Goal: Information Seeking & Learning: Stay updated

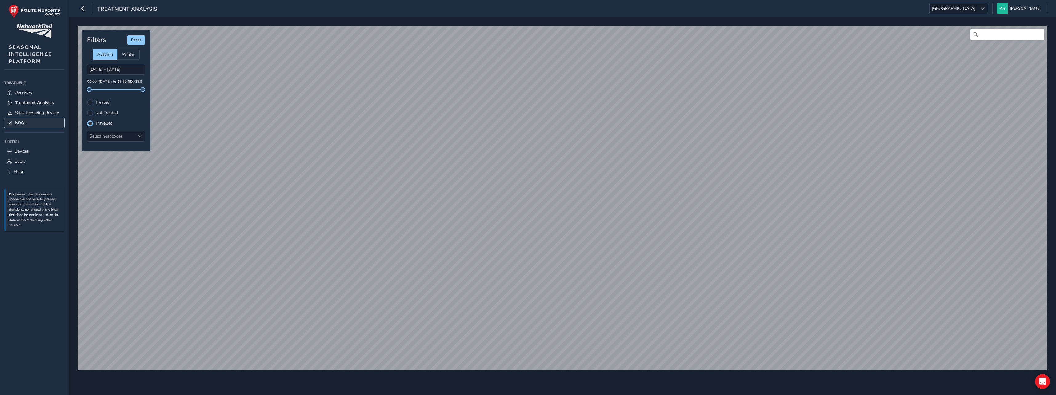
click at [40, 123] on link "NROL" at bounding box center [34, 123] width 60 height 10
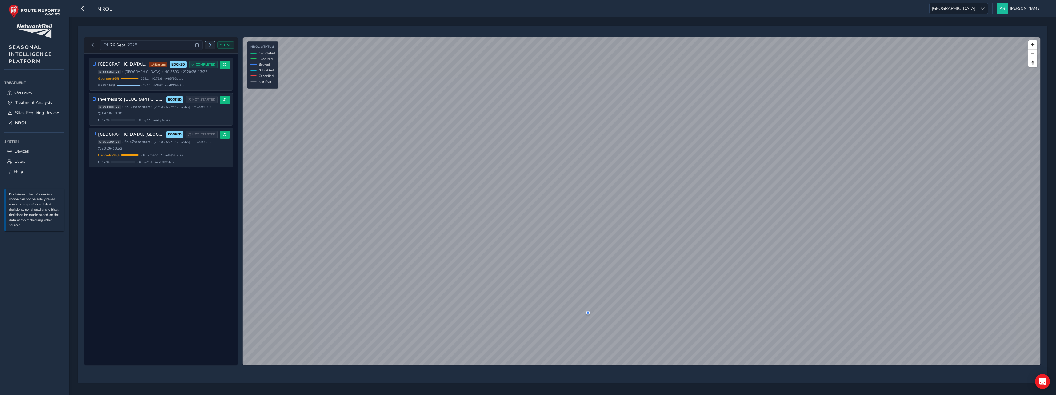
click at [210, 46] on span "Next day" at bounding box center [210, 45] width 4 height 4
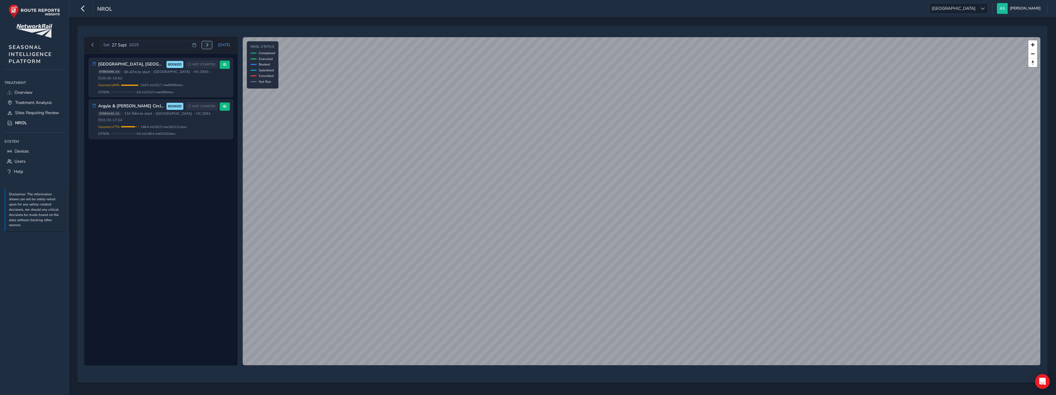
click at [206, 46] on button "Next day" at bounding box center [207, 45] width 10 height 8
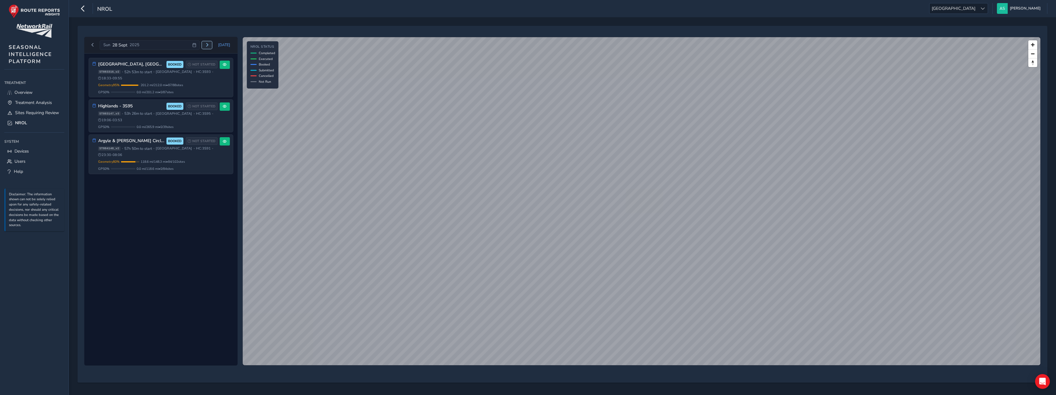
click at [206, 46] on button "Next day" at bounding box center [207, 45] width 10 height 8
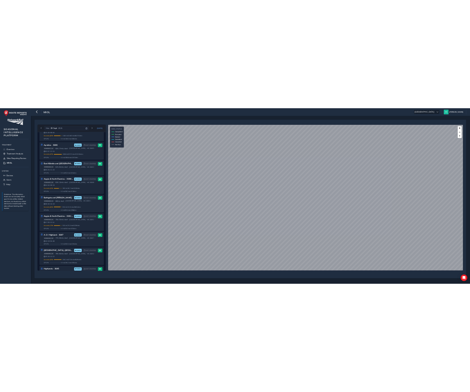
scroll to position [122, 0]
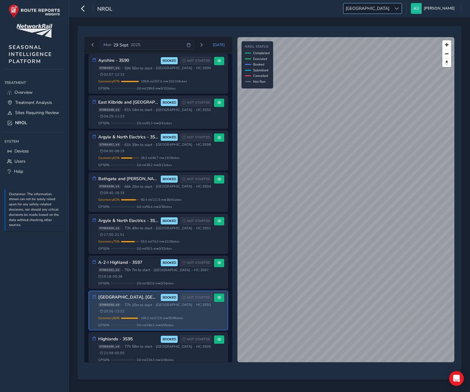
click at [391, 7] on span "[GEOGRAPHIC_DATA]" at bounding box center [367, 8] width 48 height 10
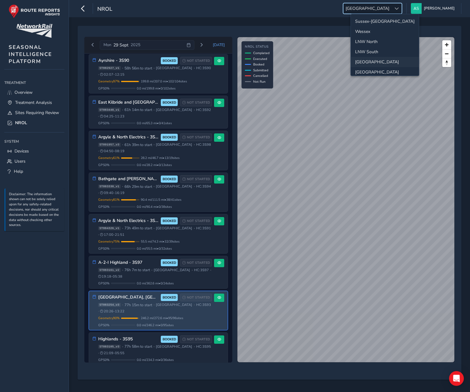
scroll to position [22, 0]
click at [387, 50] on li "[GEOGRAPHIC_DATA]" at bounding box center [384, 50] width 68 height 10
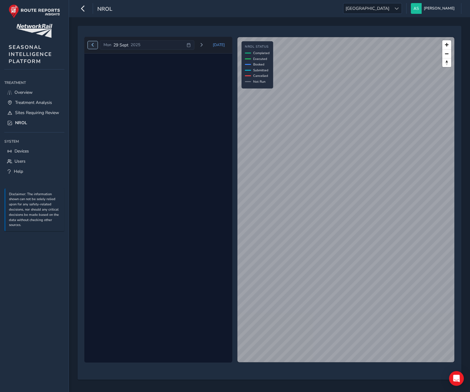
click at [91, 45] on span "Previous day" at bounding box center [93, 45] width 4 height 4
click at [91, 45] on div "[DATE] Loading..." at bounding box center [158, 45] width 141 height 10
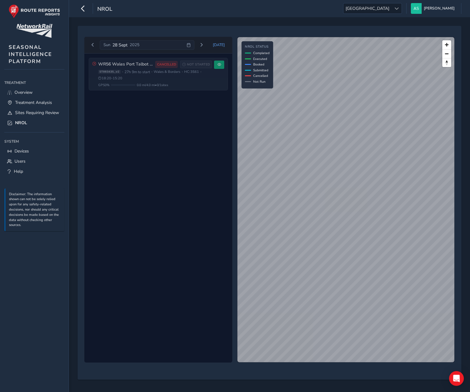
drag, startPoint x: 91, startPoint y: 45, endPoint x: 137, endPoint y: 148, distance: 112.8
click at [137, 149] on div "WR56 Wales Port Talbot Shakedown Circuit CANCELLED NOT STARTED ST883435_v2 • 27…" at bounding box center [158, 209] width 148 height 310
click at [91, 46] on span "Previous day" at bounding box center [93, 45] width 4 height 4
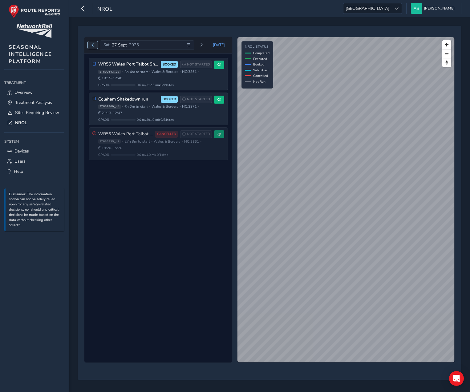
click at [91, 45] on span "Previous day" at bounding box center [93, 45] width 4 height 4
